Goal: Task Accomplishment & Management: Use online tool/utility

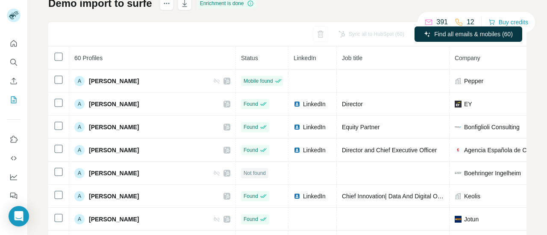
scroll to position [69, 0]
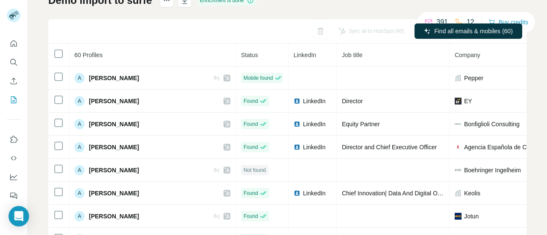
click at [233, 26] on div "Sync all to HubSpot (60) Find all emails & mobiles (60)" at bounding box center [287, 31] width 478 height 24
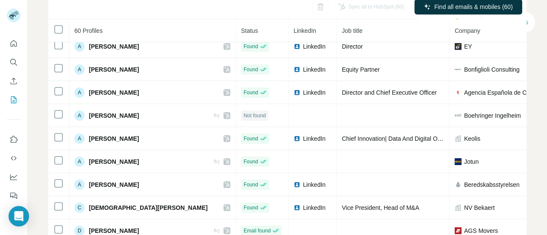
scroll to position [0, 0]
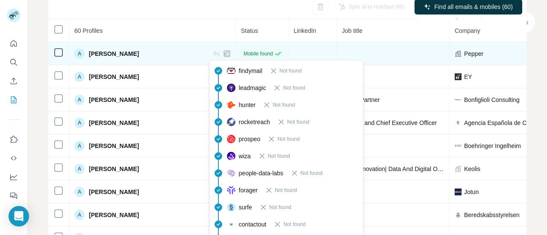
click at [243, 53] on span "Mobile found" at bounding box center [257, 54] width 29 height 8
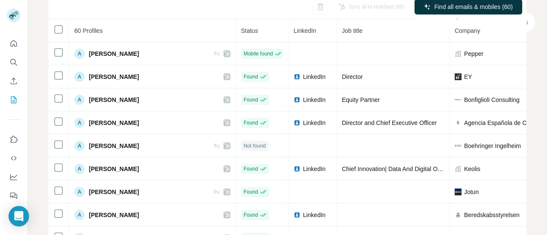
click at [202, 18] on div "Sync all to HubSpot (60) Find all emails & mobiles (60)" at bounding box center [287, 7] width 478 height 24
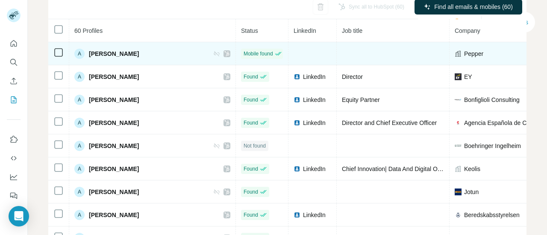
scroll to position [51, 0]
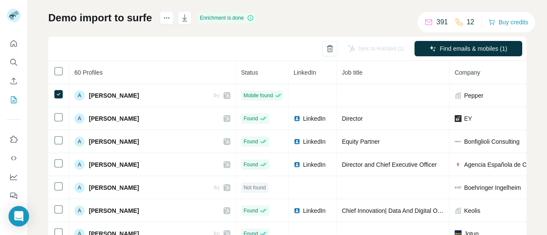
click at [375, 49] on div "Sync to HubSpot (1)" at bounding box center [376, 48] width 68 height 15
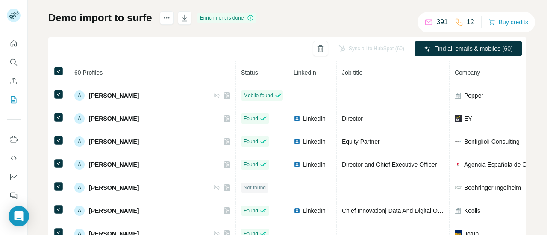
click at [383, 47] on div "Sync all to HubSpot (60)" at bounding box center [371, 48] width 78 height 15
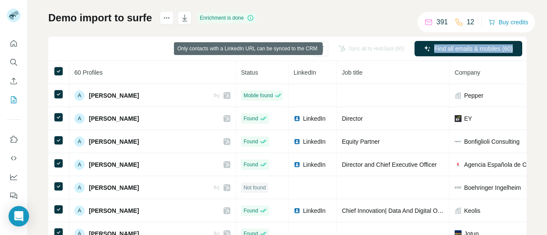
click at [383, 47] on div "Sync all to HubSpot (60)" at bounding box center [371, 48] width 78 height 15
click at [365, 66] on th "Job title" at bounding box center [393, 72] width 113 height 23
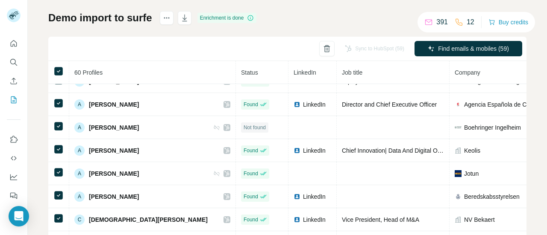
scroll to position [61, 0]
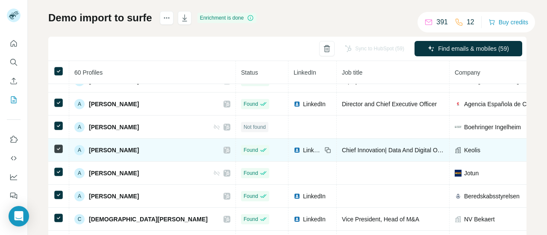
click at [58, 130] on icon at bounding box center [58, 126] width 10 height 10
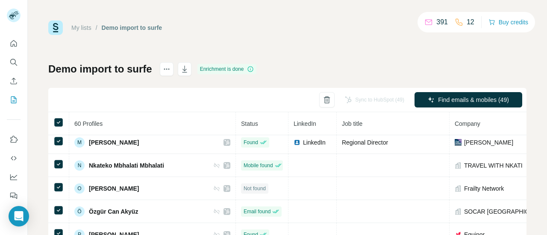
scroll to position [812, 0]
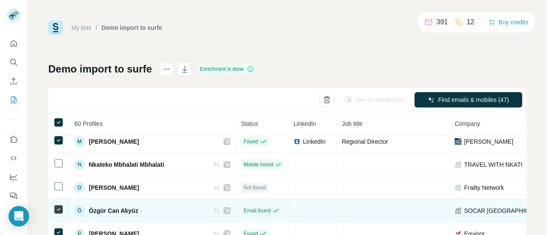
click at [64, 216] on td at bounding box center [58, 210] width 21 height 23
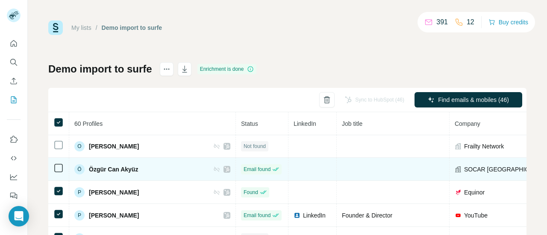
scroll to position [854, 0]
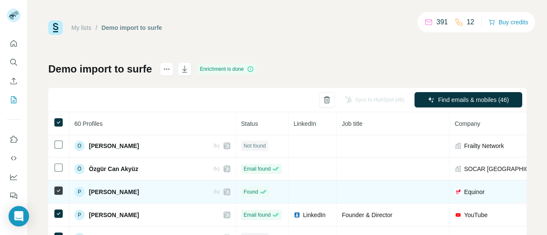
click at [57, 196] on td at bounding box center [58, 192] width 21 height 23
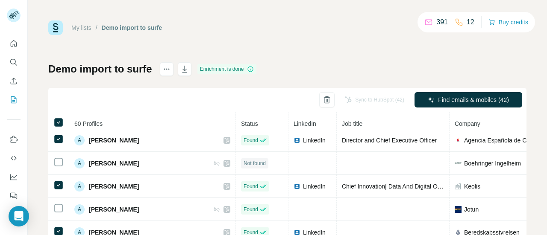
scroll to position [0, 0]
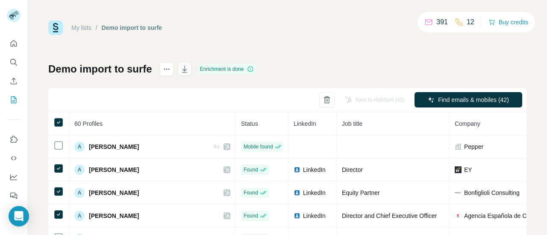
click at [187, 71] on icon "button" at bounding box center [184, 69] width 9 height 9
